Goal: Task Accomplishment & Management: Use online tool/utility

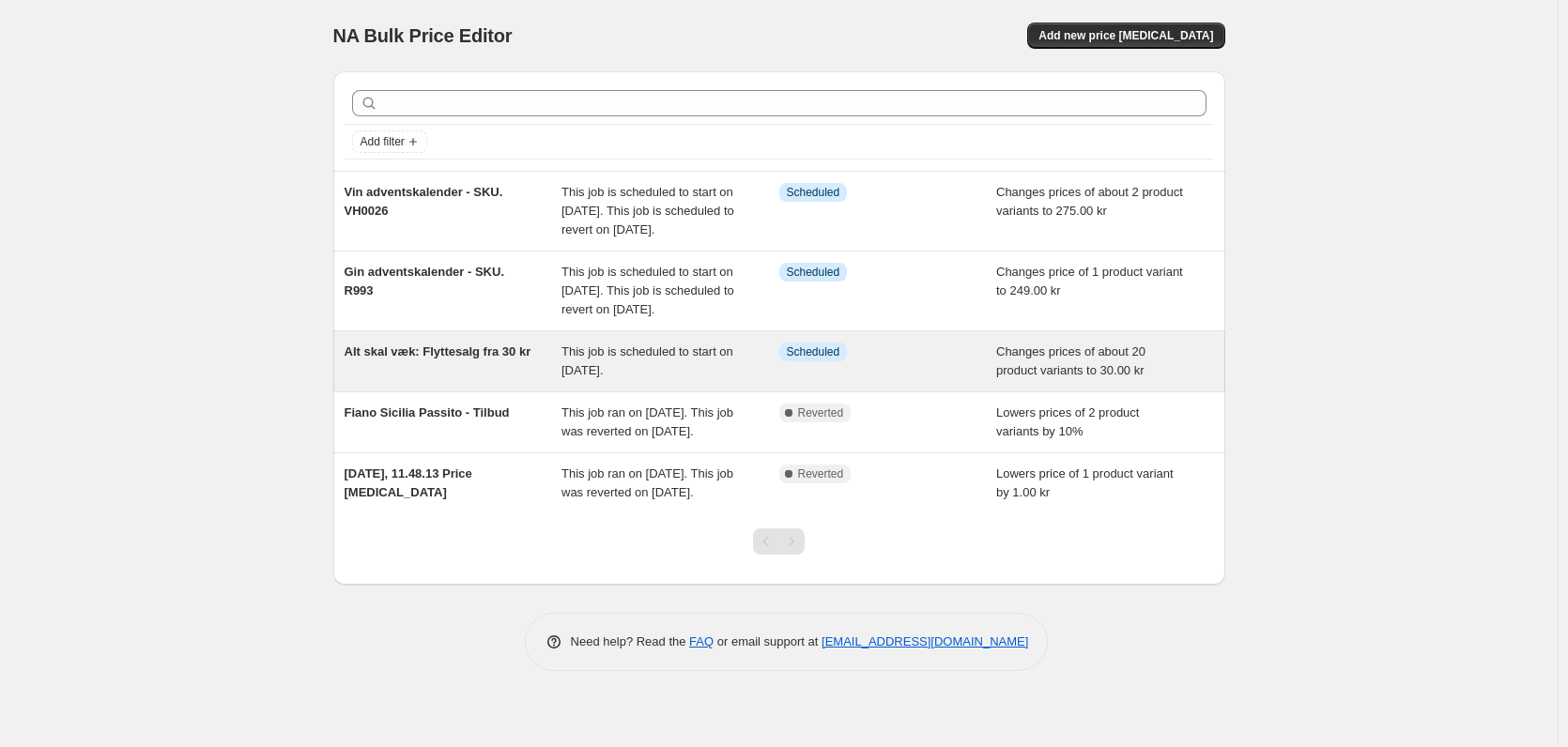
click at [520, 359] on span "Alt skal væk: Flyttesalg fra 30 kr" at bounding box center [438, 352] width 187 height 14
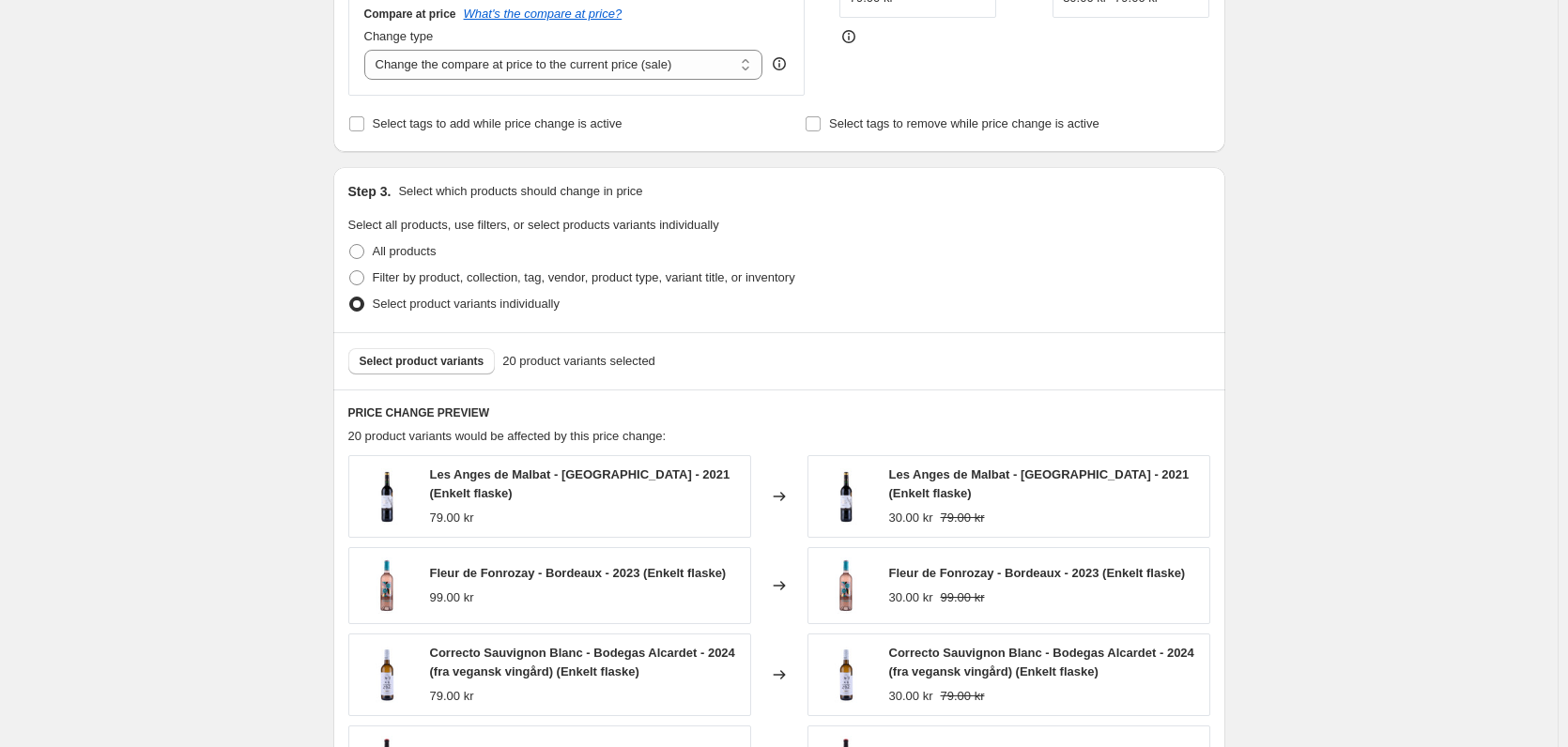
scroll to position [657, 0]
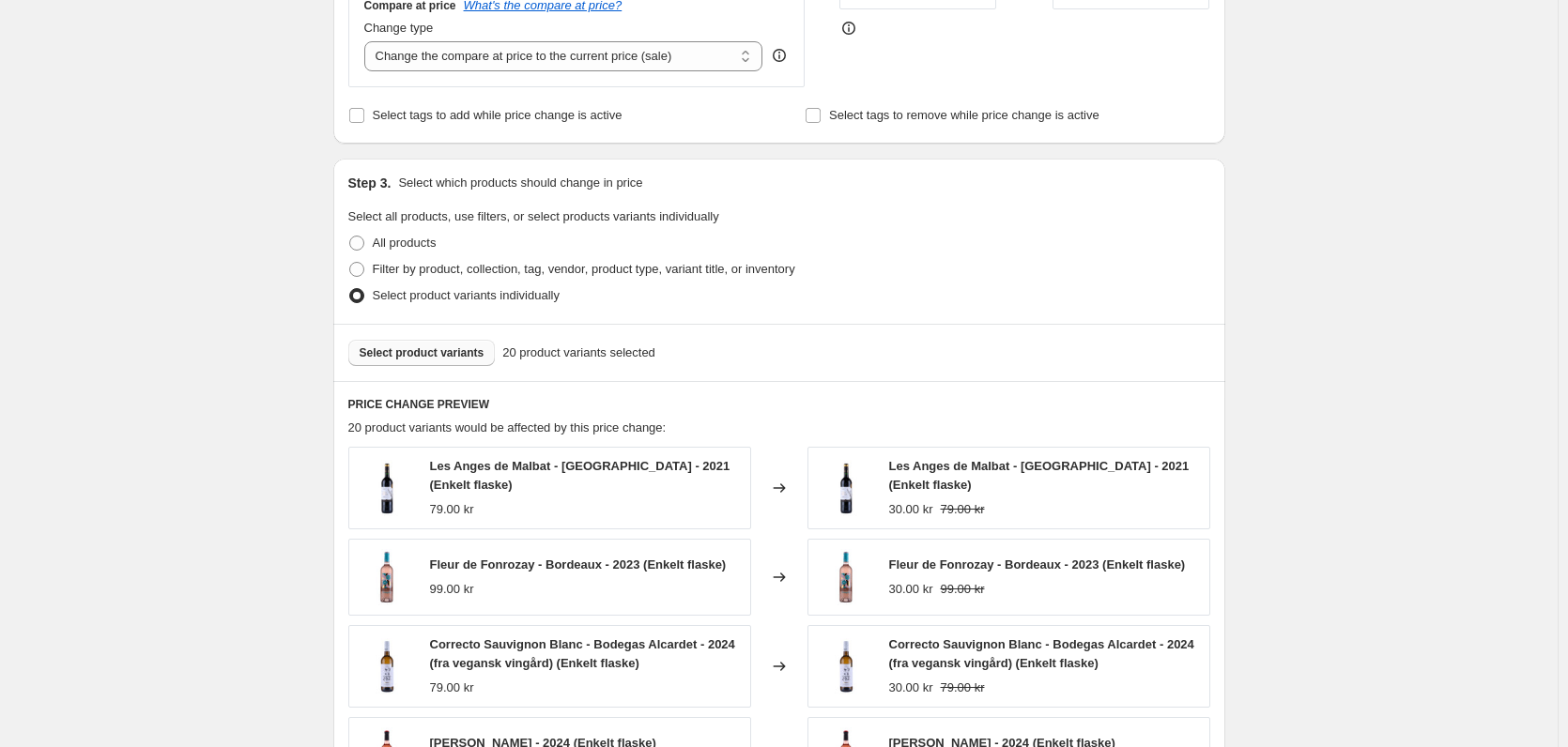
click at [434, 352] on span "Select product variants" at bounding box center [422, 353] width 125 height 15
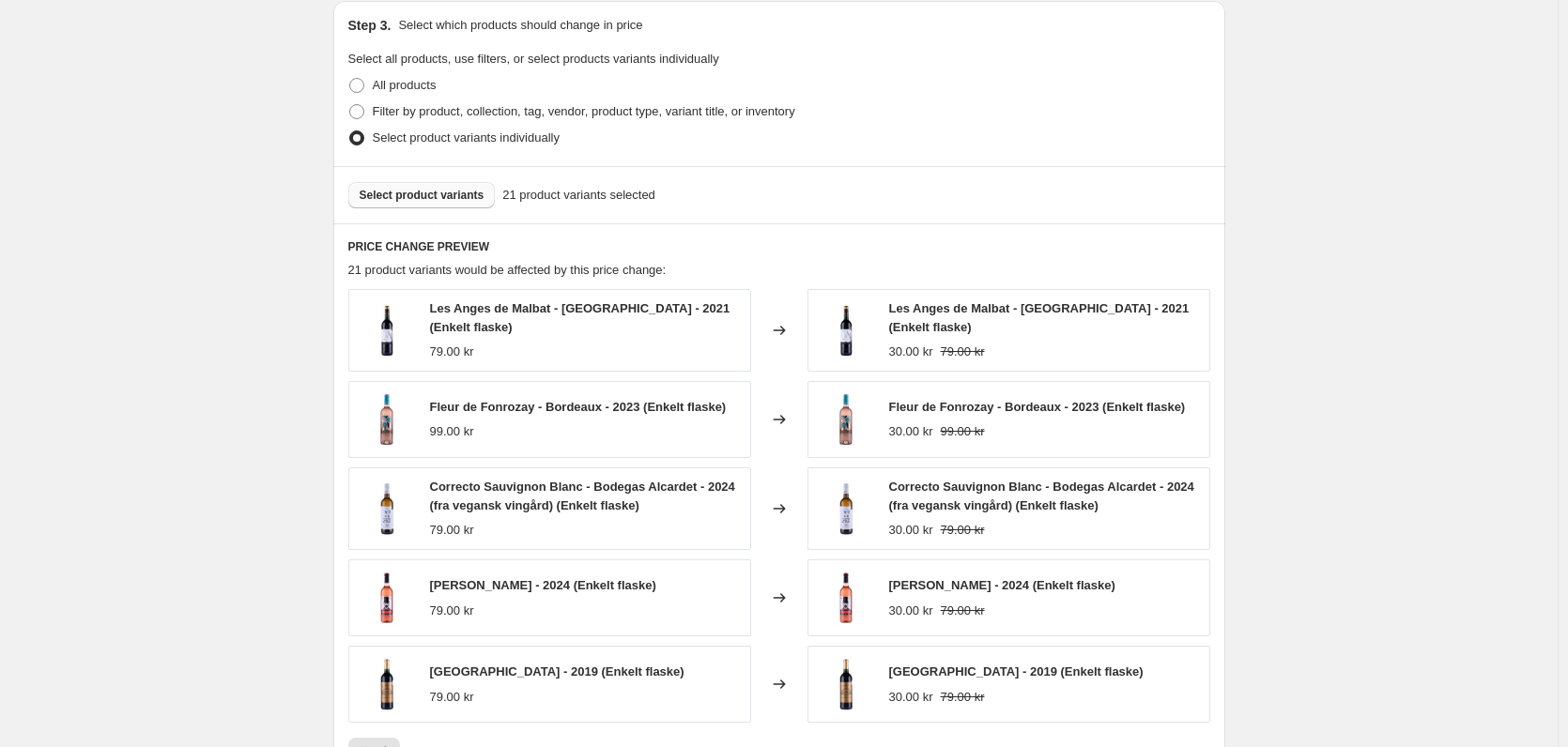
scroll to position [844, 0]
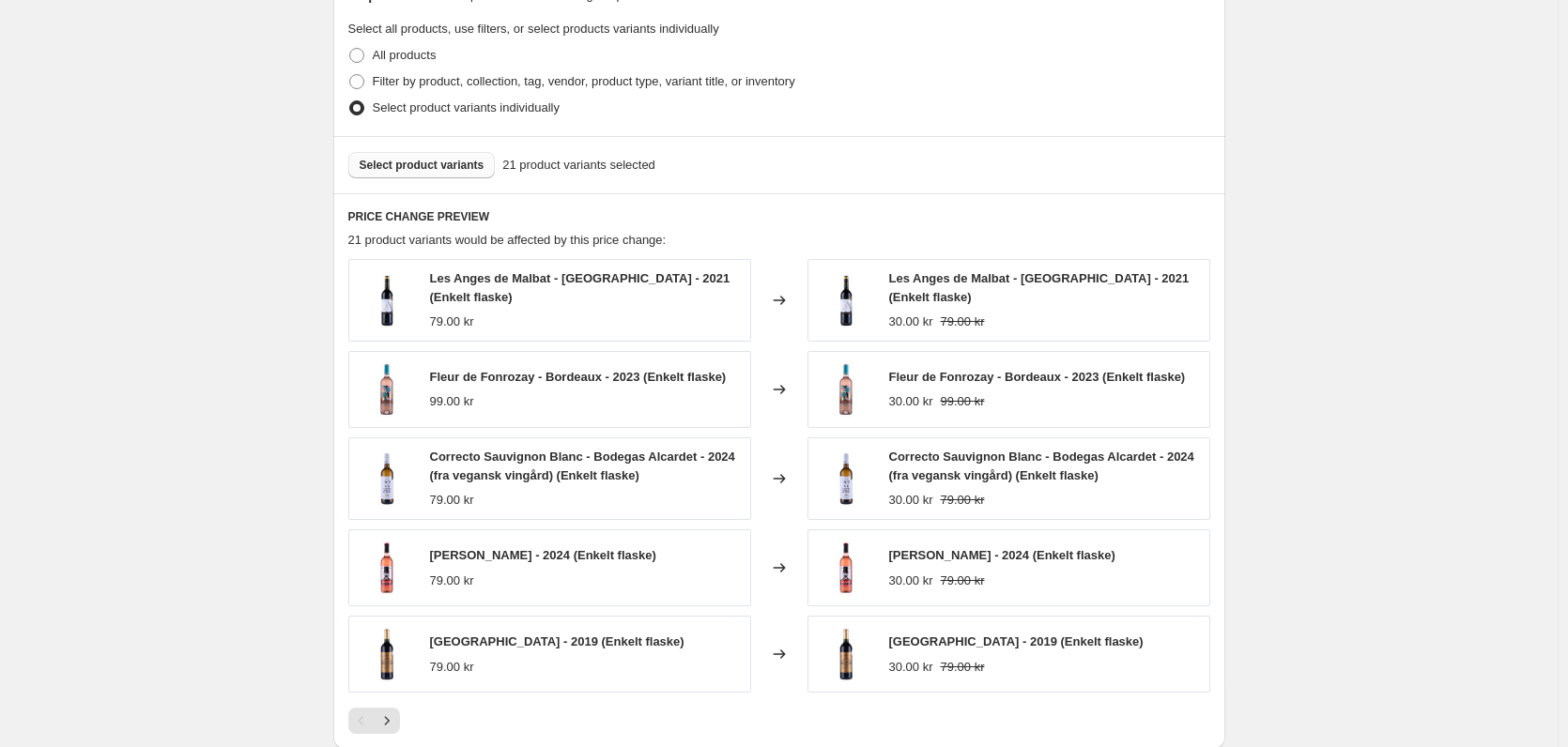
click at [413, 159] on button "Select product variants" at bounding box center [422, 165] width 147 height 26
click at [444, 162] on span "Select product variants" at bounding box center [422, 165] width 125 height 15
click at [426, 161] on span "Select product variants" at bounding box center [422, 165] width 125 height 15
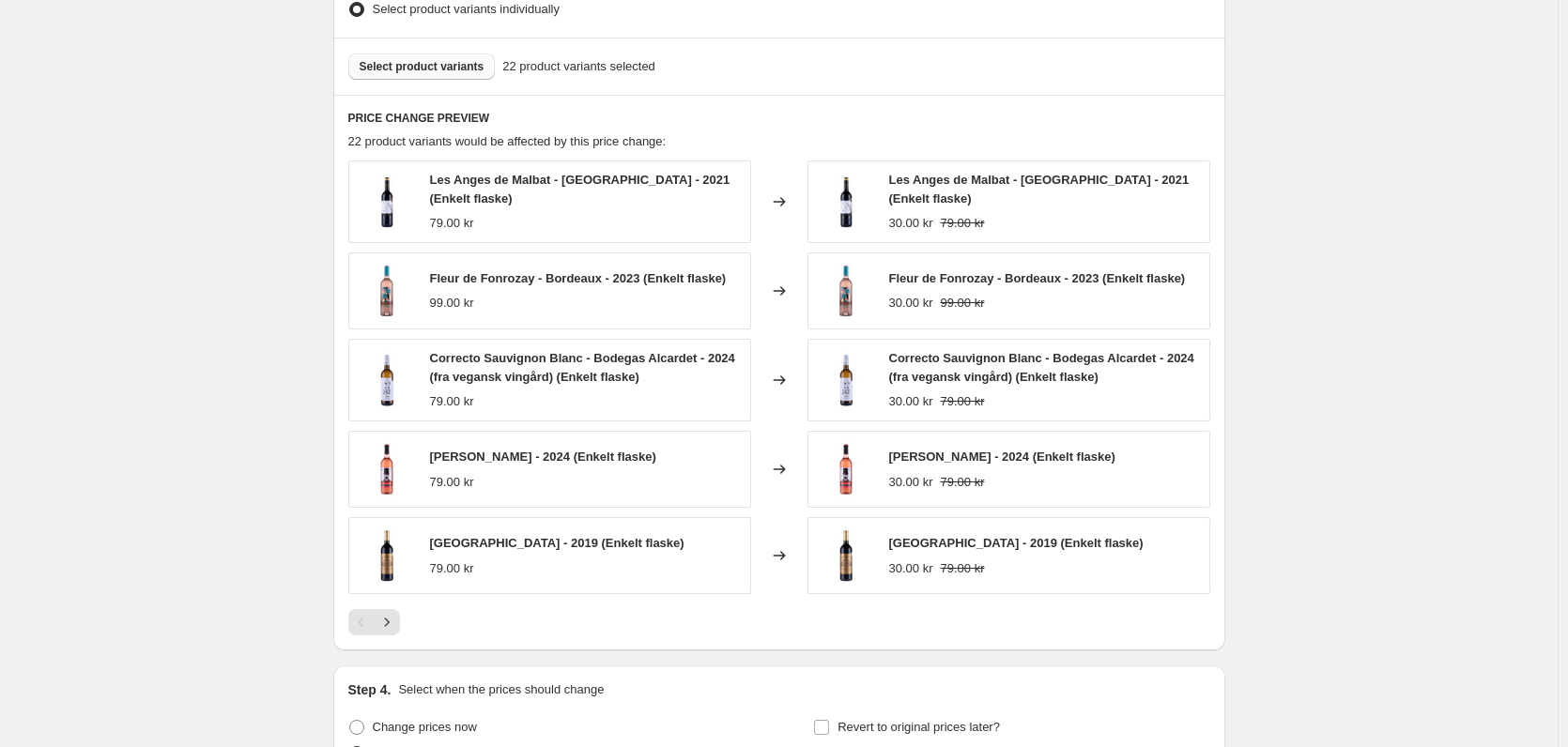
scroll to position [1408, 0]
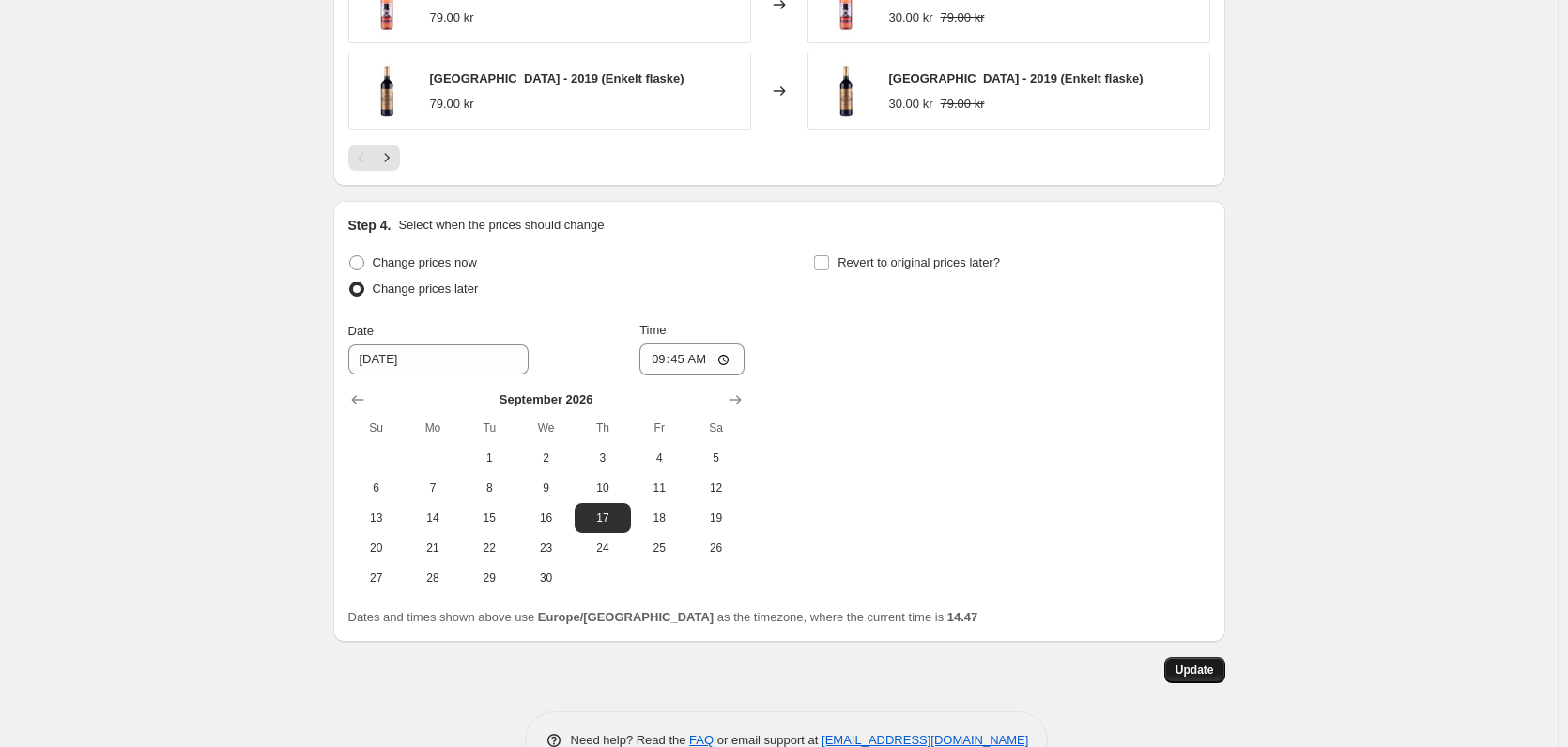
click at [1193, 667] on span "Update" at bounding box center [1194, 670] width 39 height 15
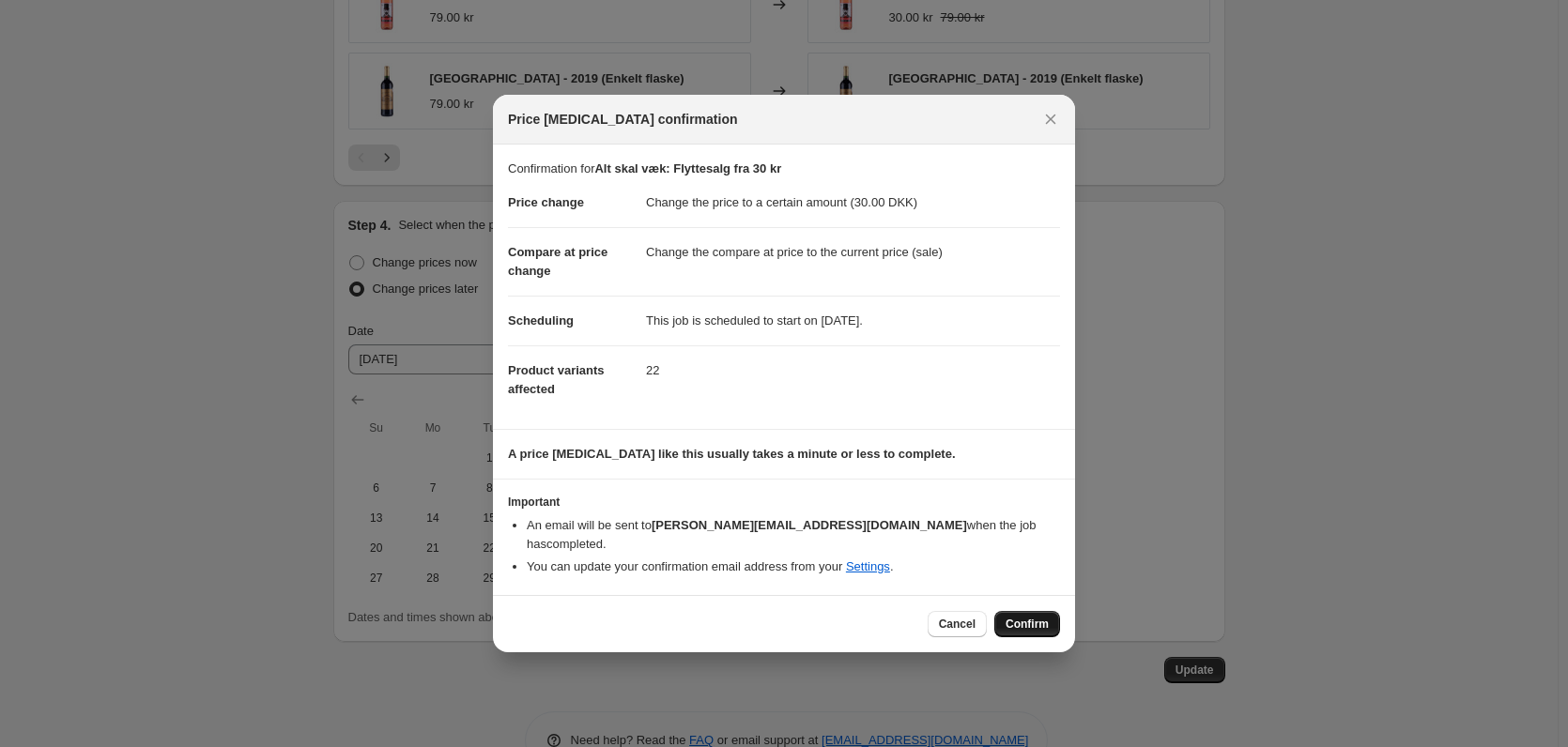
click at [1020, 617] on span "Confirm" at bounding box center [1026, 624] width 43 height 15
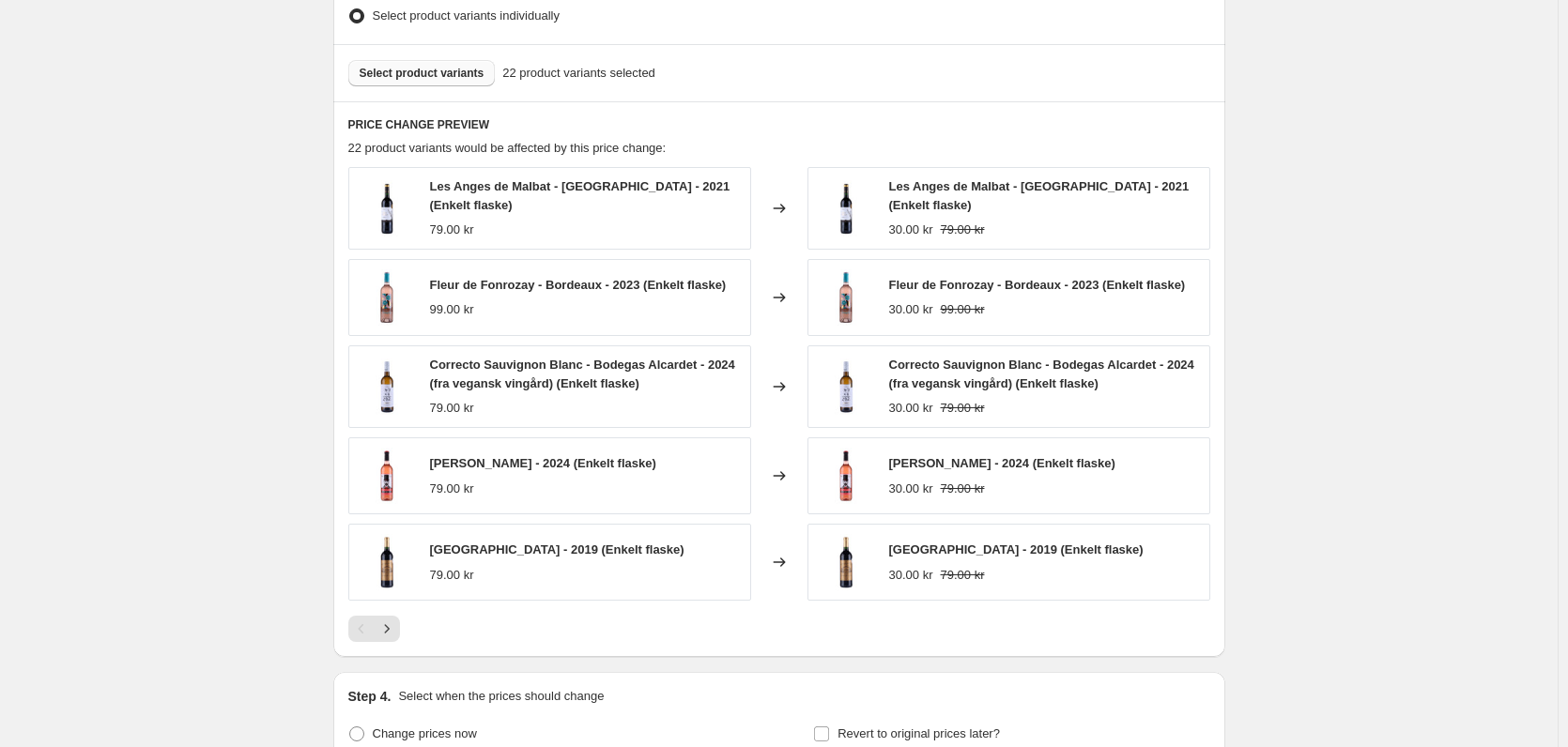
scroll to position [939, 0]
click at [392, 622] on icon "Next" at bounding box center [387, 627] width 19 height 19
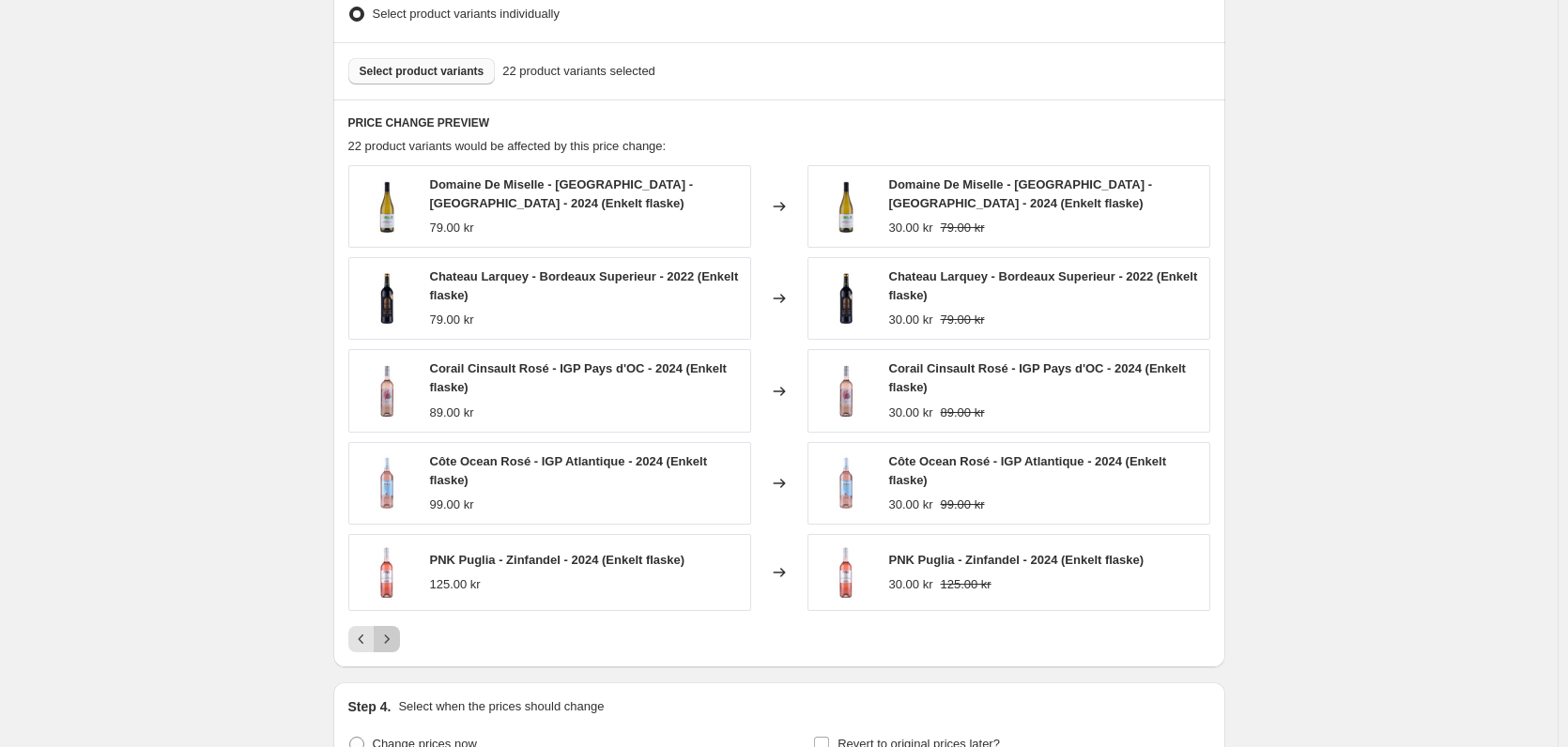
click at [395, 642] on icon "Next" at bounding box center [387, 639] width 19 height 19
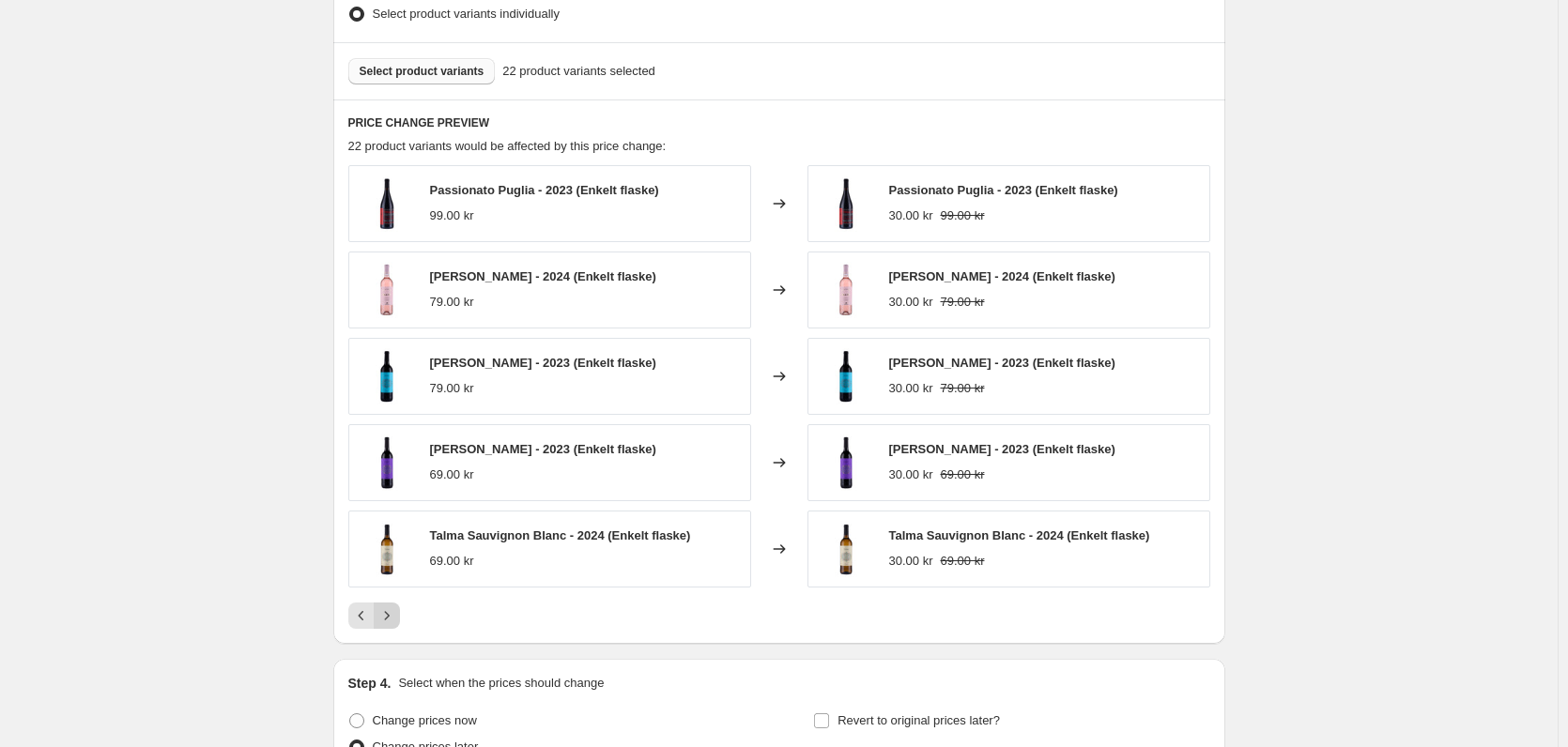
click at [396, 622] on icon "Next" at bounding box center [387, 615] width 19 height 19
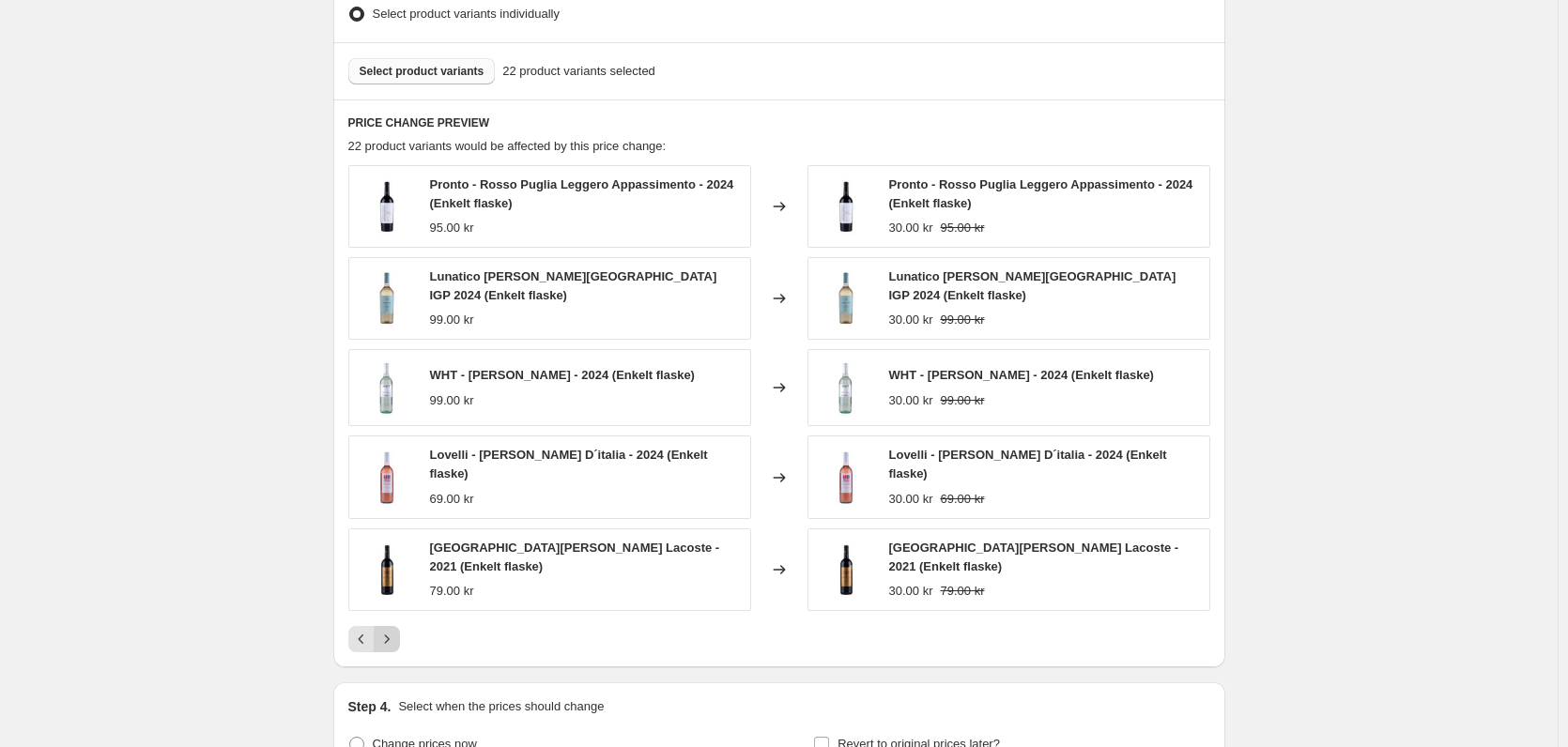
click at [393, 630] on icon "Next" at bounding box center [387, 639] width 19 height 19
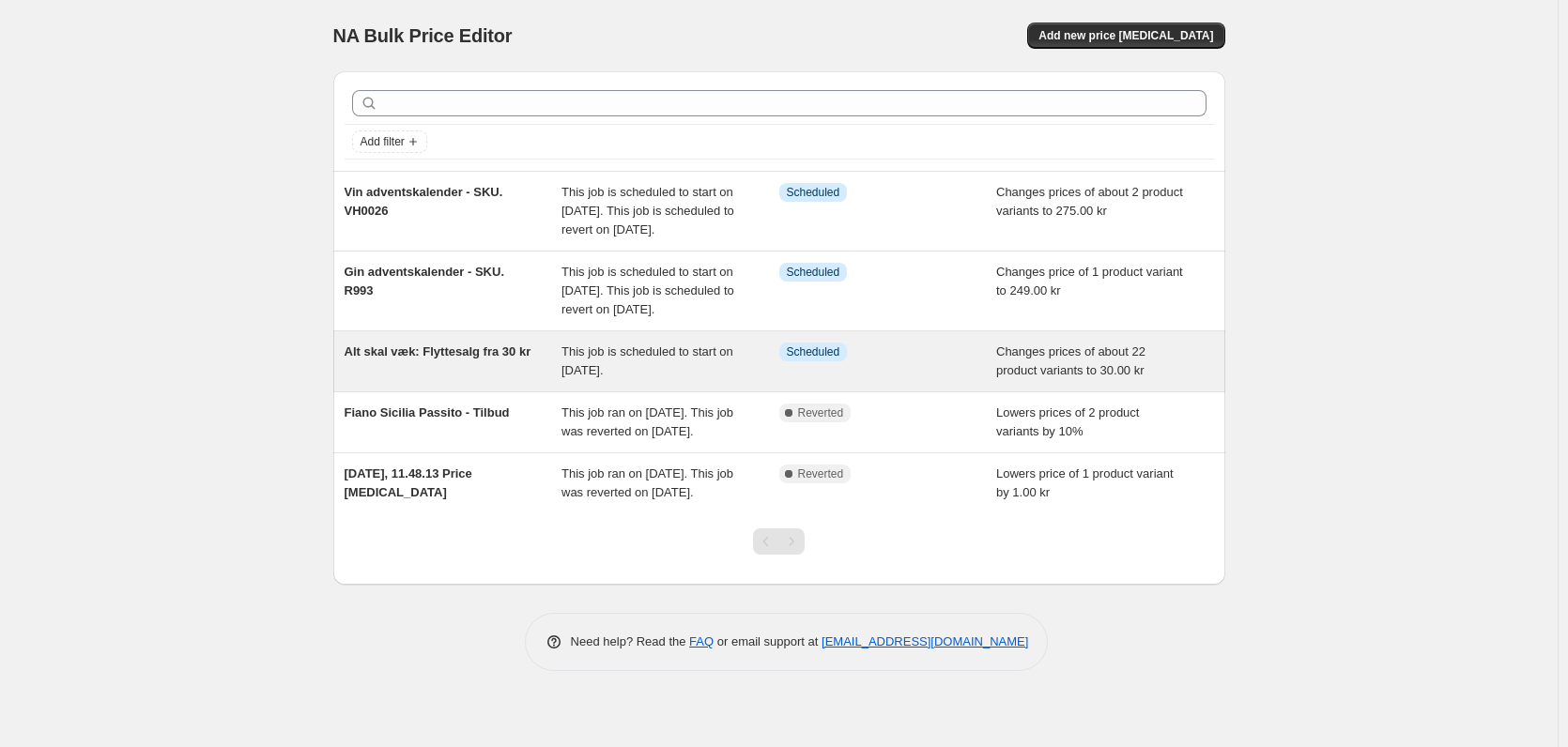
click at [504, 380] on div "Alt skal væk: Flyttesalg fra 30 kr" at bounding box center [453, 362] width 218 height 38
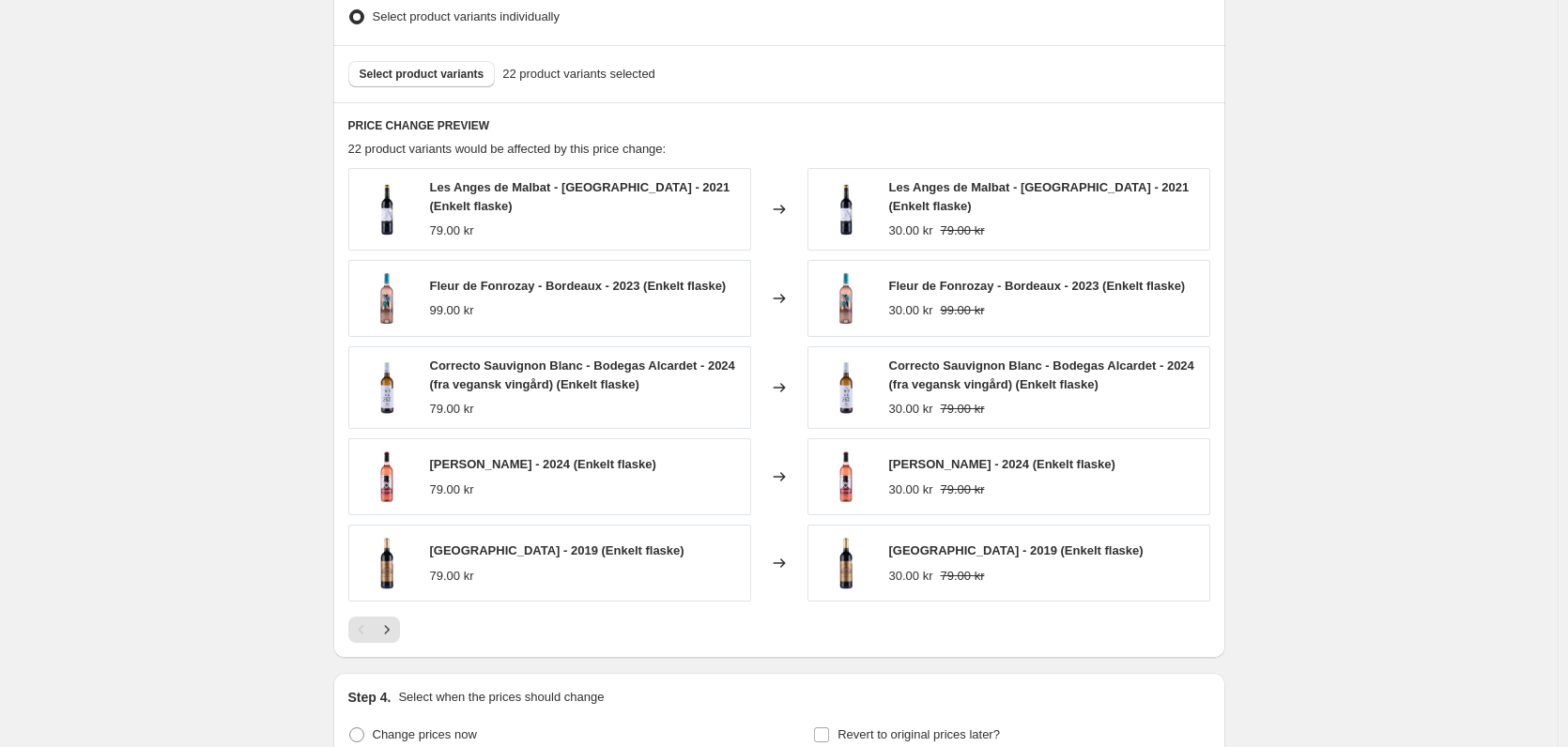
scroll to position [939, 0]
click at [392, 633] on button "Next" at bounding box center [387, 627] width 26 height 26
